Goal: Task Accomplishment & Management: Manage account settings

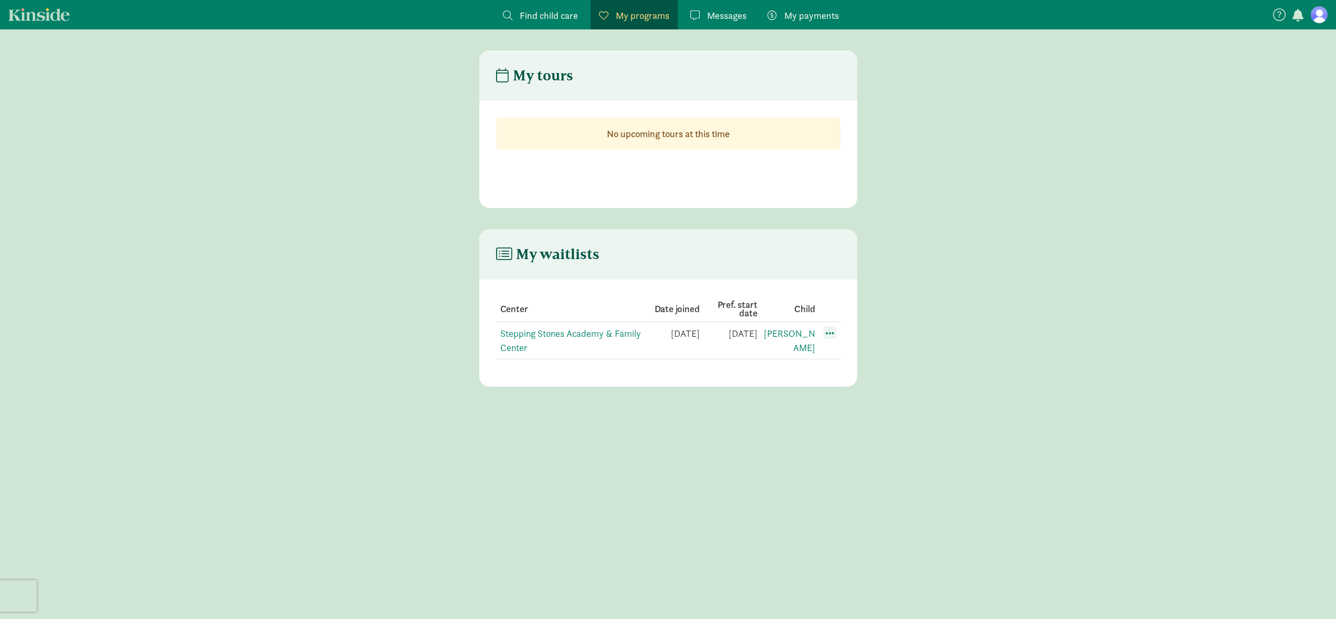
click at [828, 334] on span at bounding box center [830, 332] width 13 height 13
click at [842, 354] on div "Edit preferences" at bounding box center [867, 355] width 95 height 23
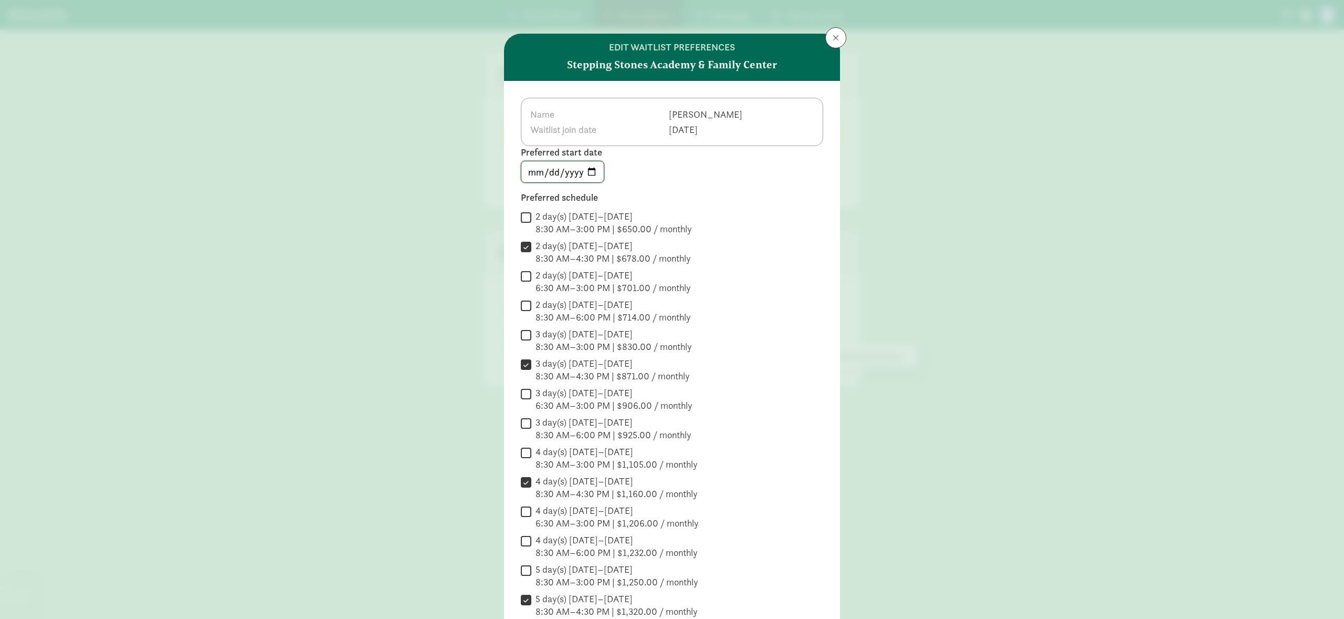
click at [589, 173] on input "[DATE]" at bounding box center [562, 171] width 82 height 21
click at [590, 175] on input "[DATE]" at bounding box center [562, 171] width 82 height 21
type input "[DATE]"
click at [697, 184] on div "Name [PERSON_NAME] Waitlist join date [DATE] Preferred start date [DATE] Prefer…" at bounding box center [672, 414] width 336 height 667
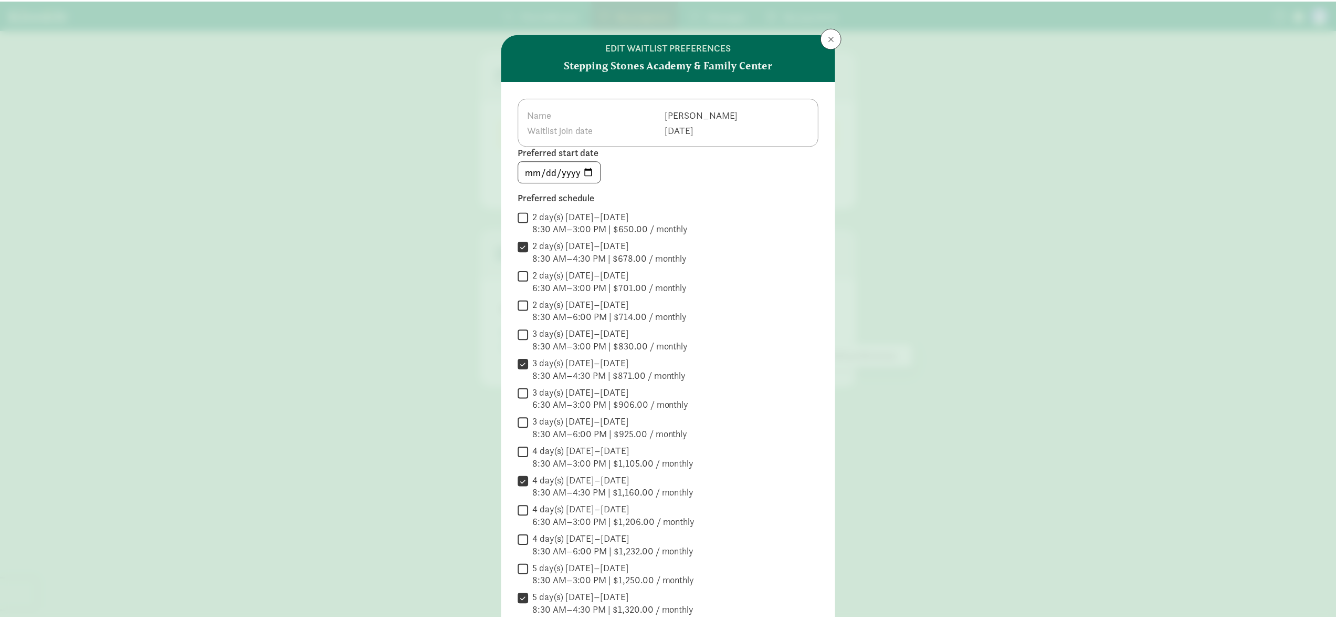
scroll to position [219, 0]
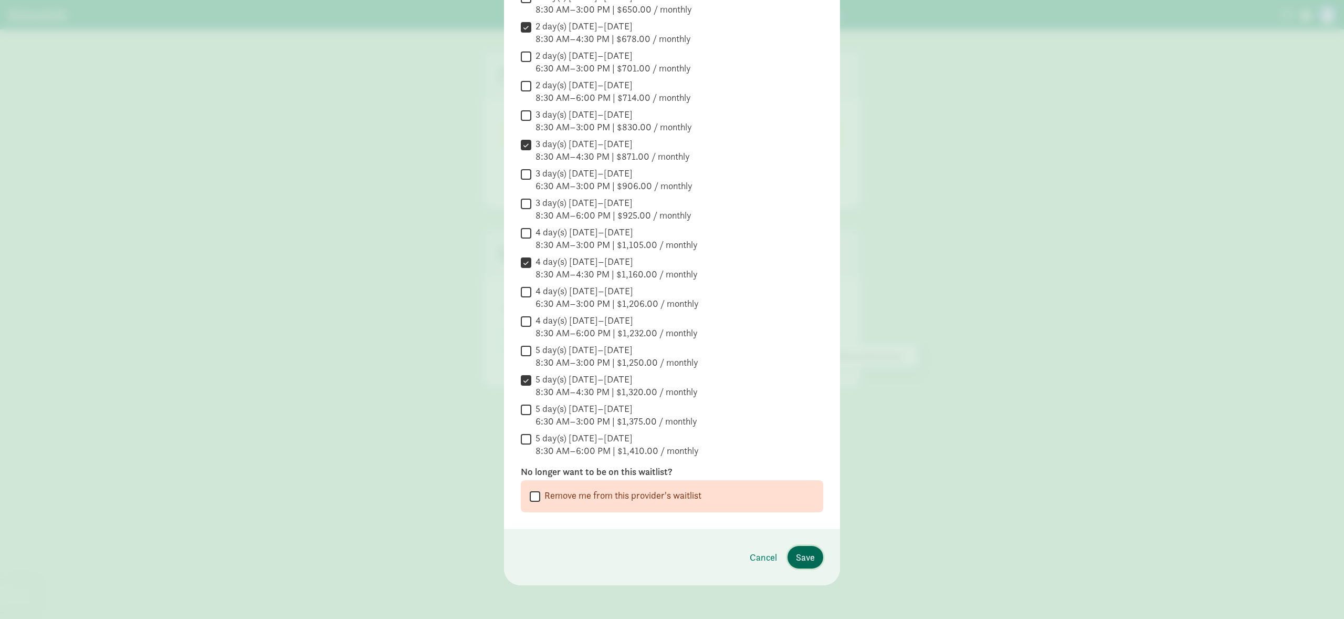
click at [812, 561] on button "Save" at bounding box center [806, 557] width 36 height 23
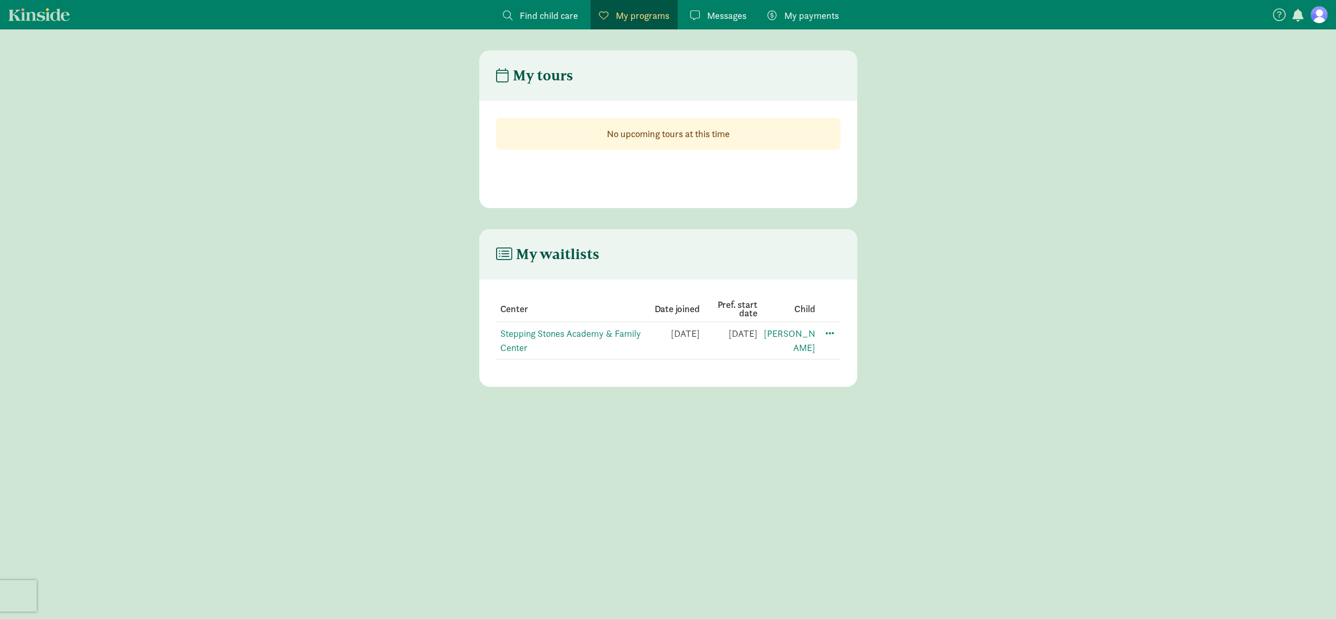
click at [720, 15] on span "Messages" at bounding box center [726, 15] width 39 height 14
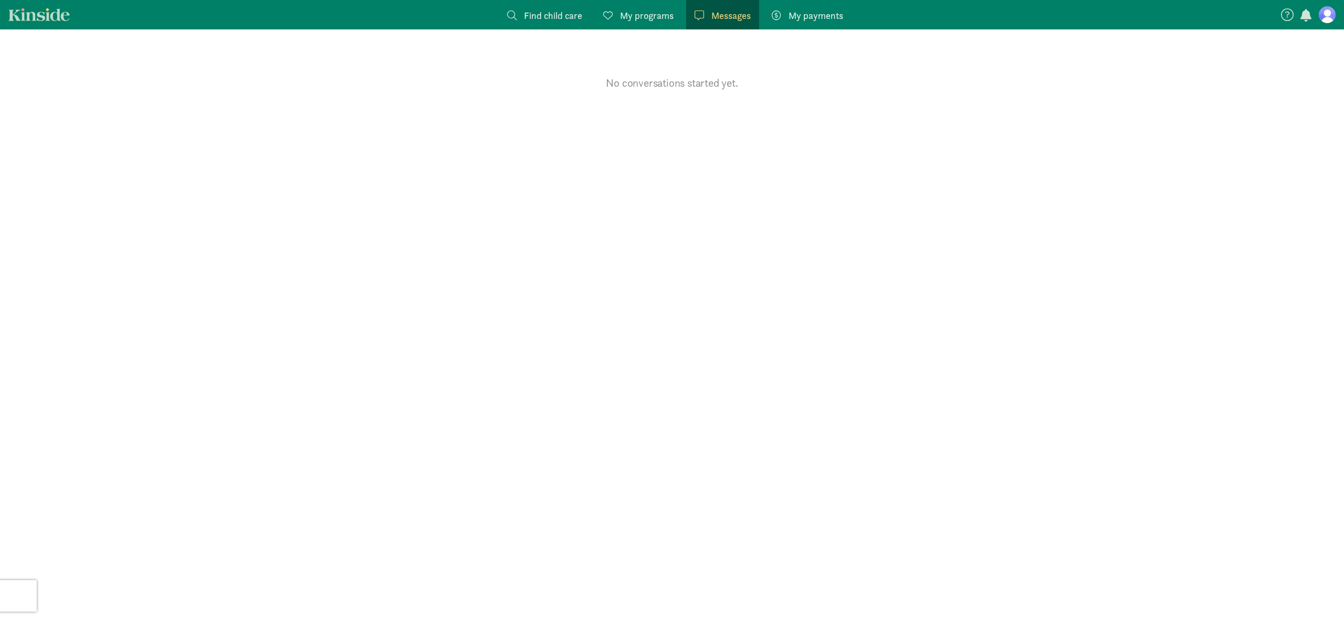
click at [635, 13] on span "My programs" at bounding box center [647, 15] width 54 height 14
